Goal: Entertainment & Leisure: Consume media (video, audio)

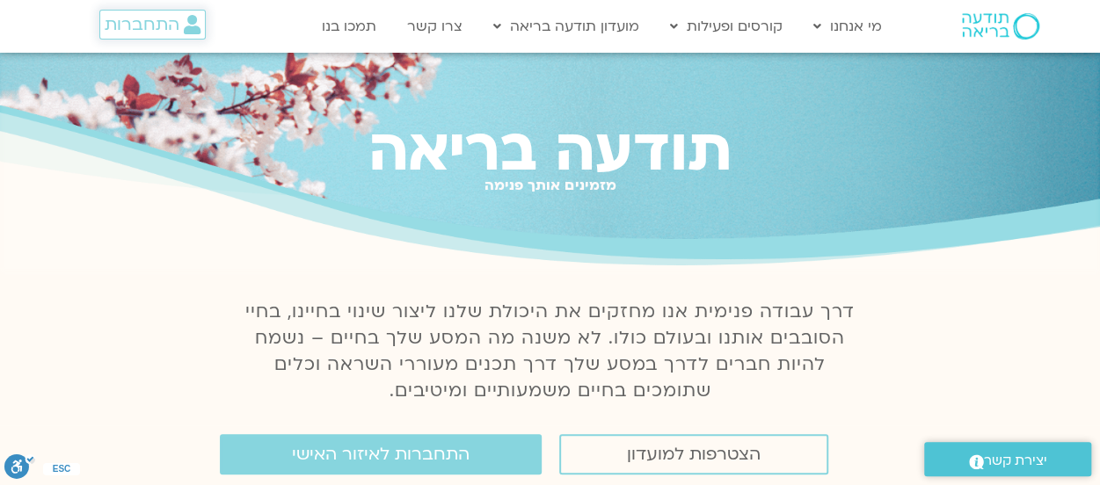
click at [137, 23] on span "התחברות" at bounding box center [142, 24] width 75 height 19
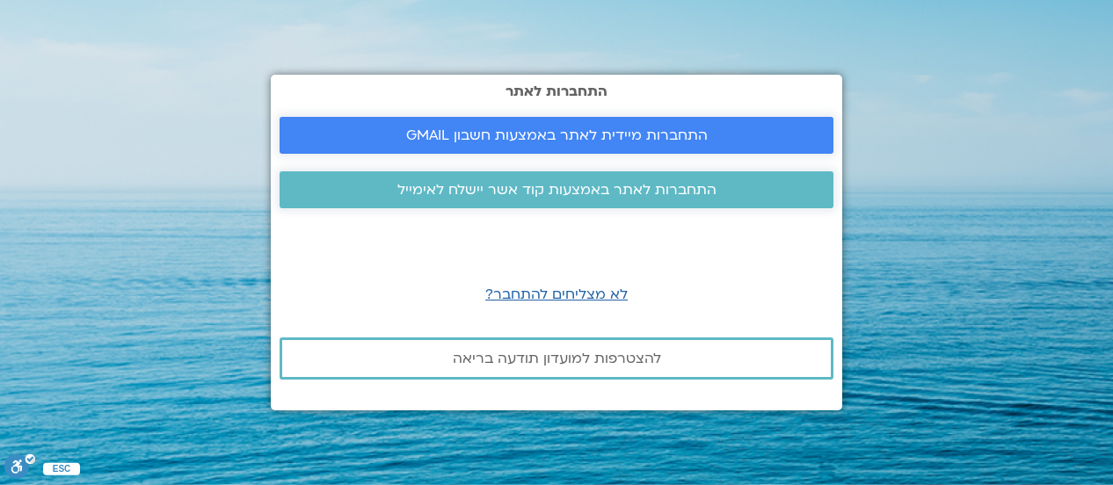
click at [573, 133] on span "התחברות מיידית לאתר באמצעות חשבון GMAIL" at bounding box center [557, 135] width 302 height 16
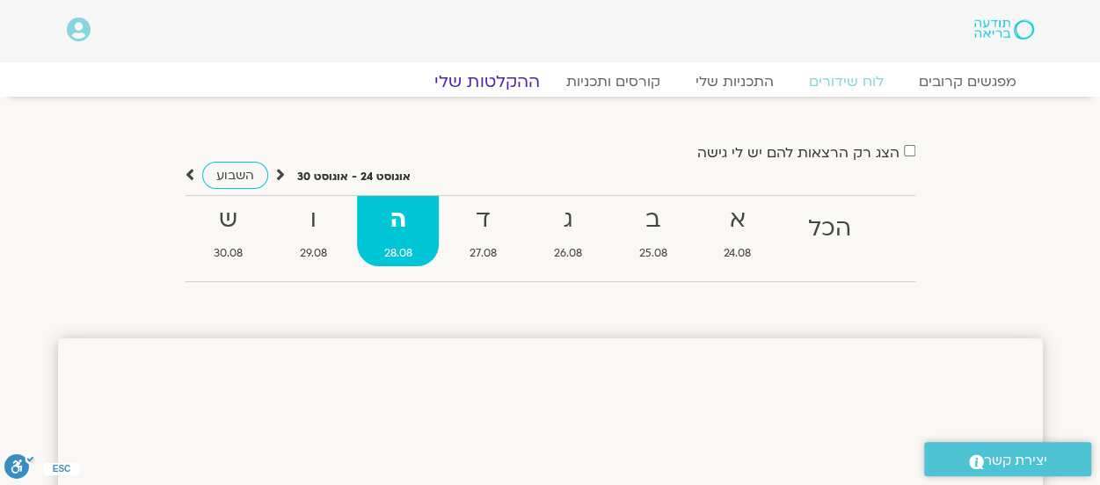
click at [506, 81] on link "ההקלטות שלי" at bounding box center [487, 81] width 148 height 21
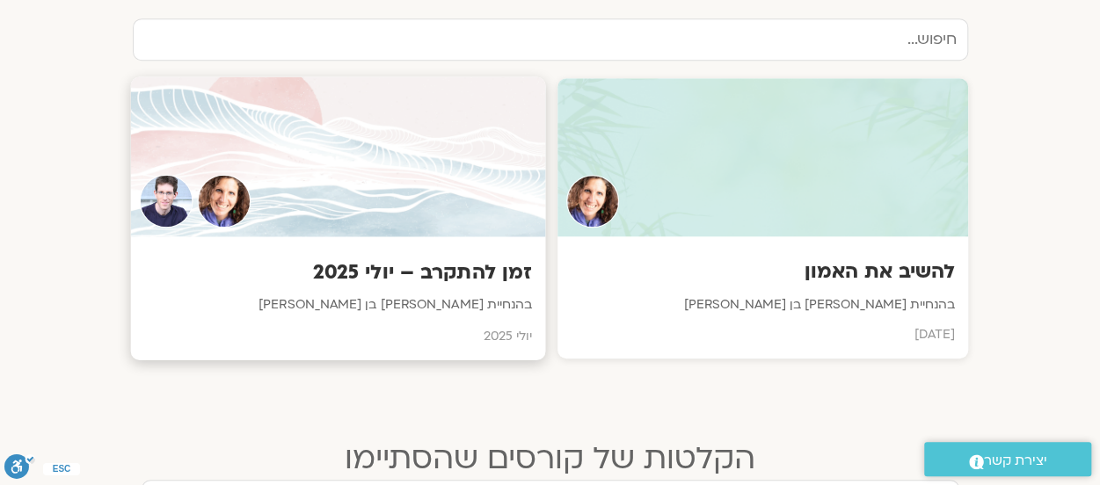
scroll to position [703, 0]
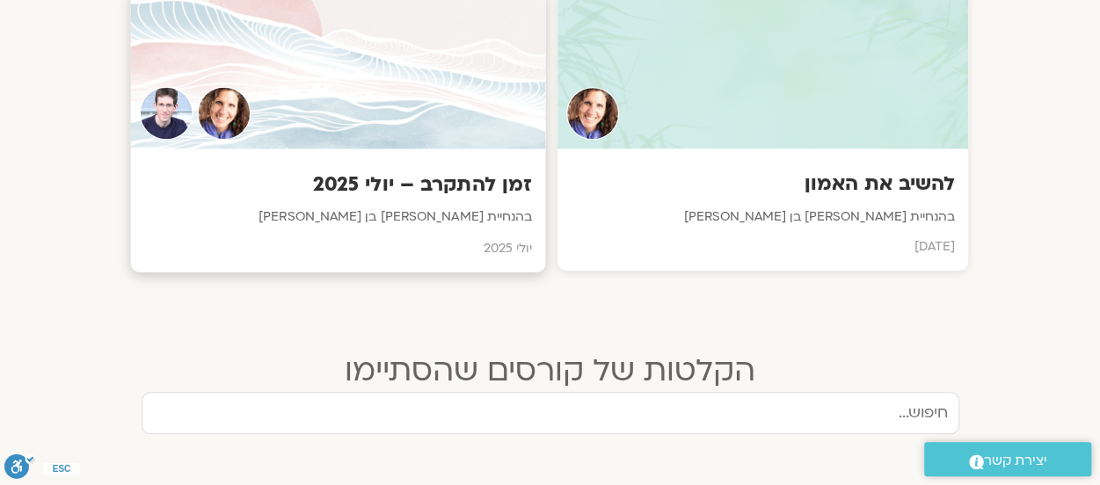
click at [437, 178] on h3 "זמן להתקרב – יולי 2025" at bounding box center [337, 184] width 388 height 27
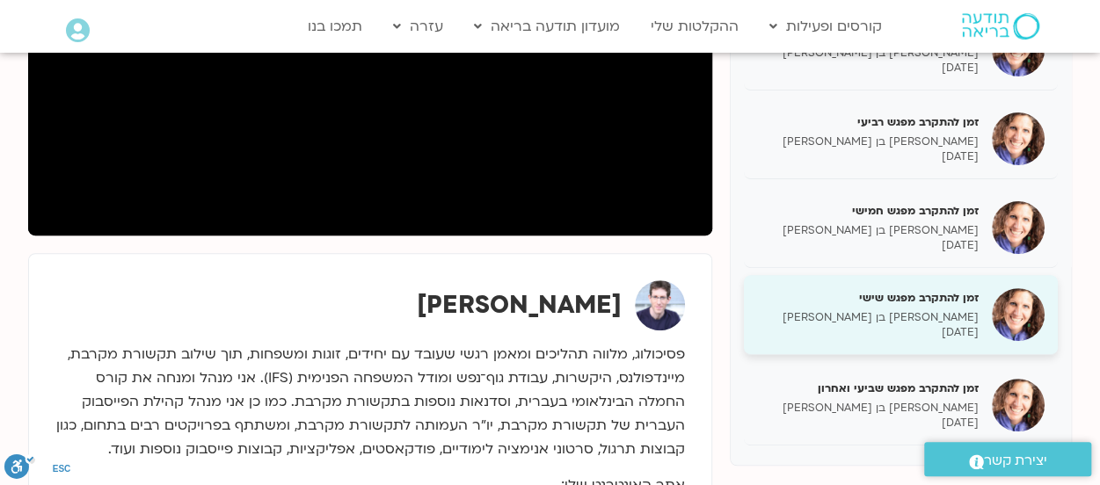
scroll to position [440, 0]
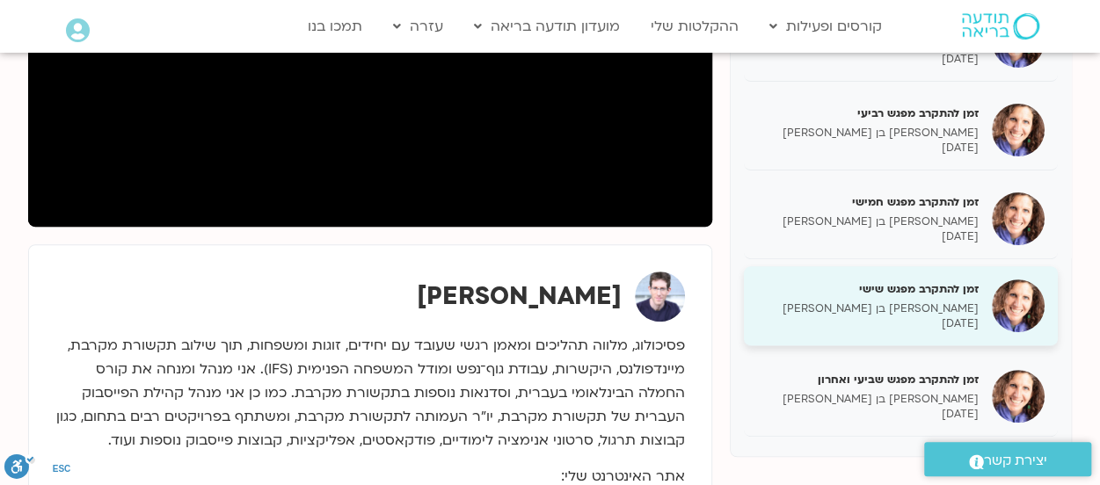
click at [902, 281] on h5 "זמן להתקרב מפגש שישי" at bounding box center [868, 289] width 222 height 16
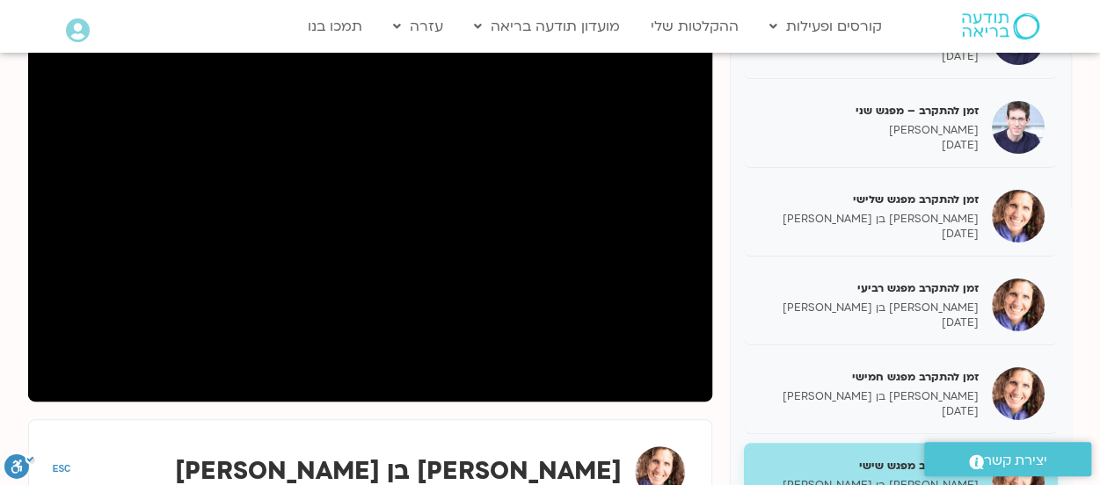
scroll to position [264, 0]
